Goal: Information Seeking & Learning: Learn about a topic

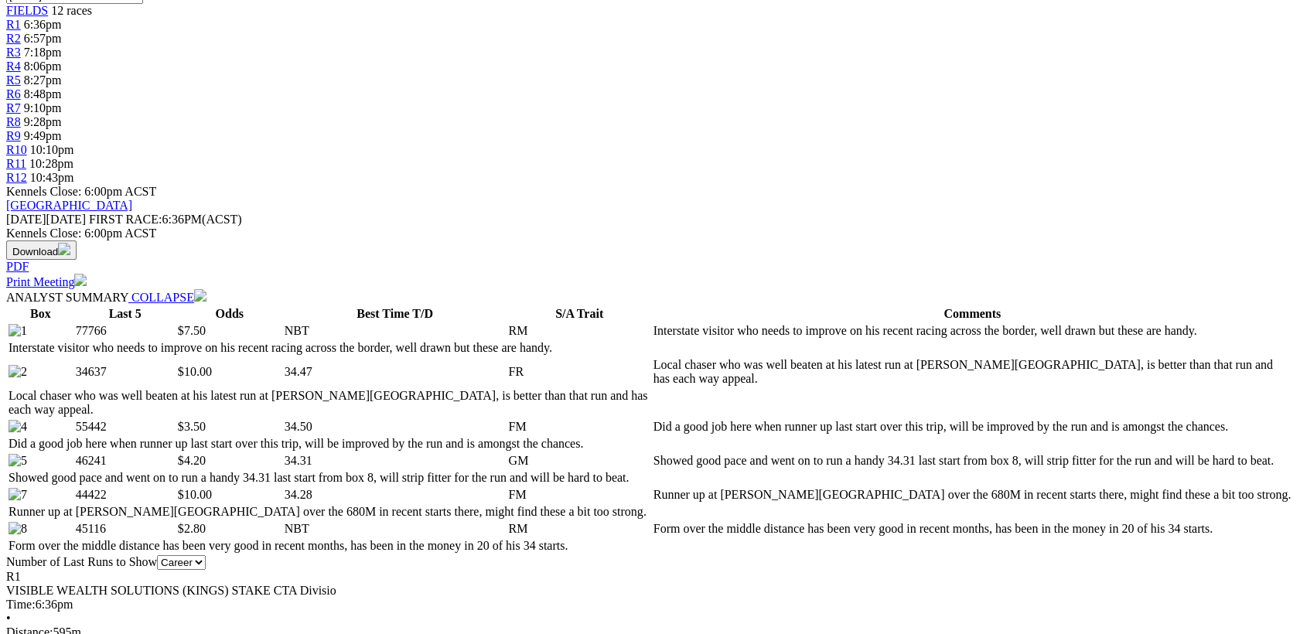
scroll to position [401, 0]
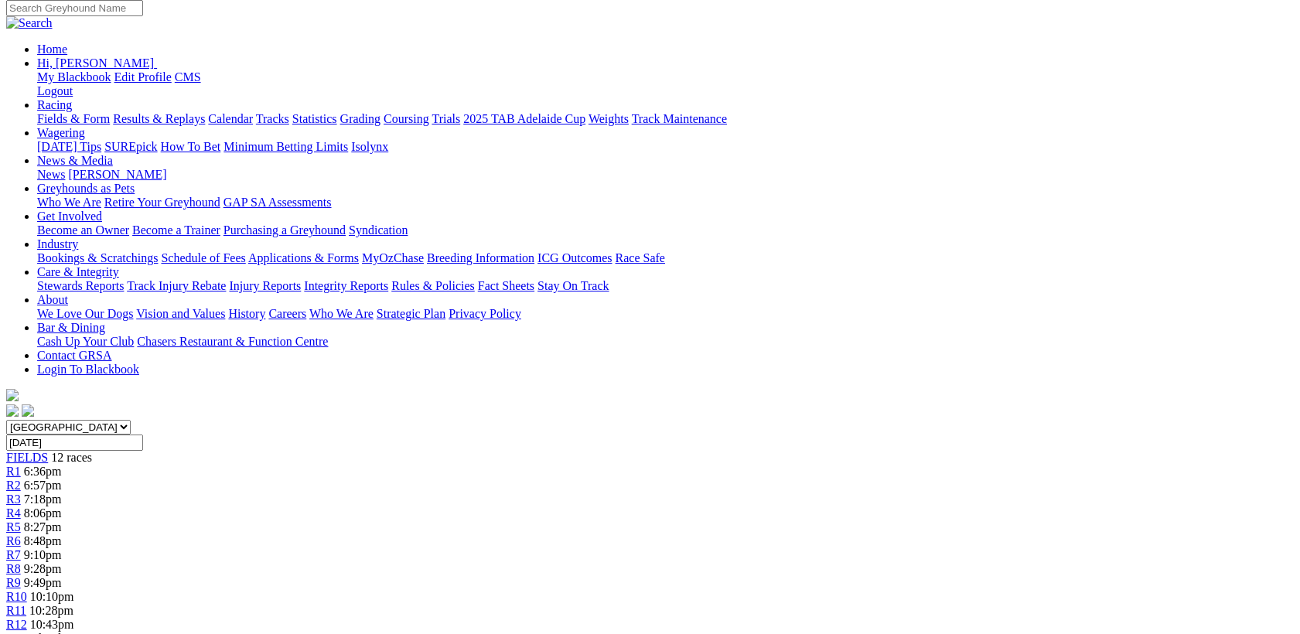
scroll to position [56, 0]
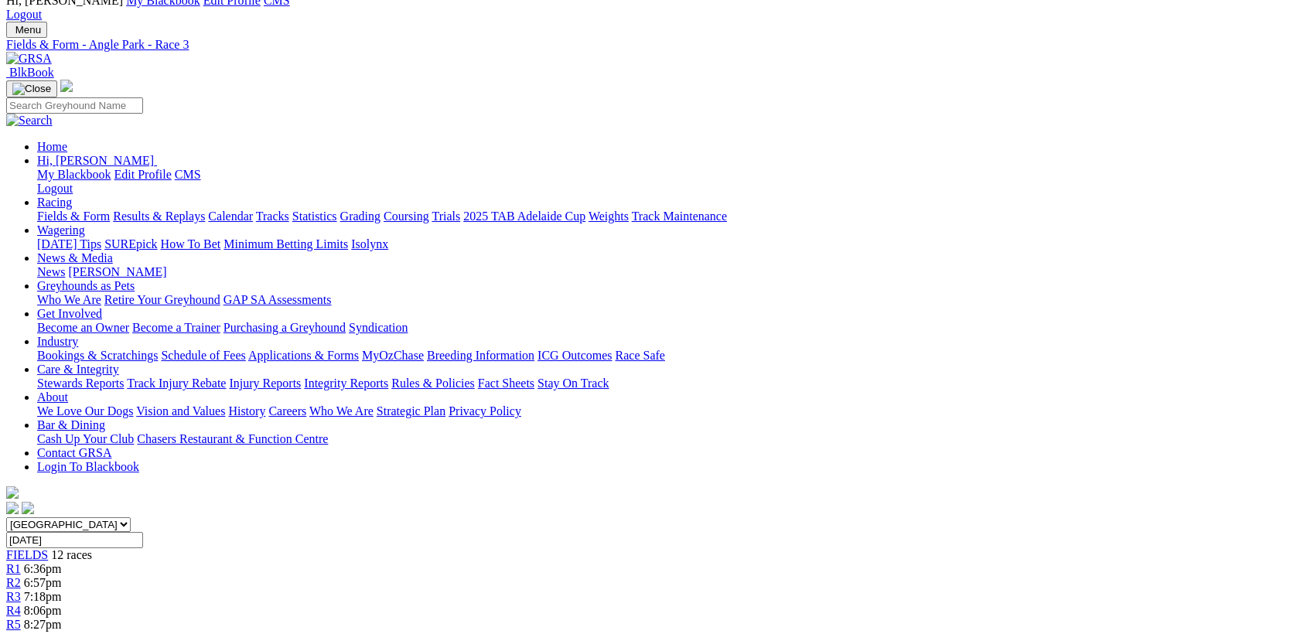
click at [62, 562] on span "6:36pm" at bounding box center [43, 568] width 38 height 13
